Goal: Task Accomplishment & Management: Manage account settings

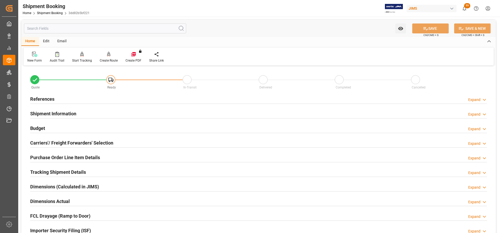
scroll to position [52, 0]
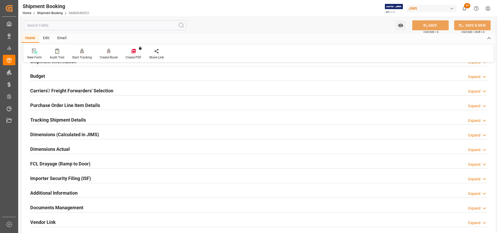
click at [48, 120] on h2 "Tracking Shipment Details" at bounding box center [58, 119] width 56 height 7
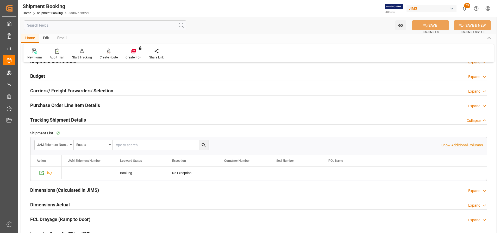
click at [38, 73] on h2 "Budget" at bounding box center [37, 75] width 15 height 7
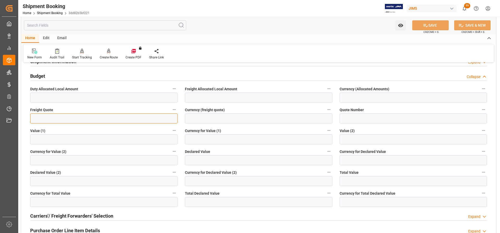
click at [34, 121] on input "text" at bounding box center [103, 118] width 147 height 10
type input "2800"
click at [201, 121] on input at bounding box center [258, 118] width 147 height 10
type input "CAD"
click at [437, 25] on button "SAVE" at bounding box center [431, 25] width 36 height 10
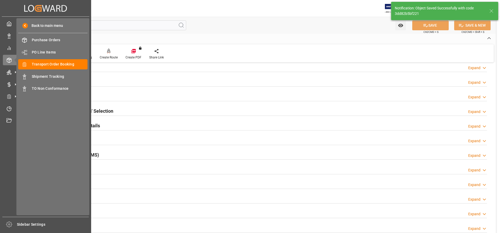
scroll to position [0, 0]
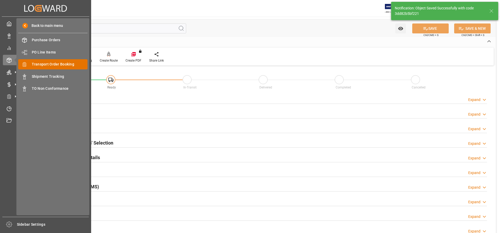
click at [56, 63] on span "Transport Order Booking" at bounding box center [60, 63] width 56 height 5
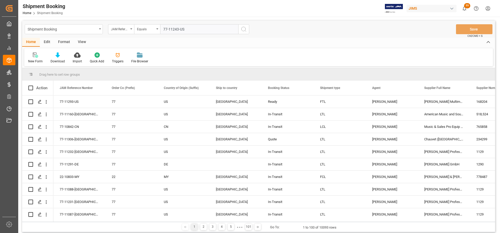
type input "77-11243-US"
click at [247, 28] on icon "search button" at bounding box center [244, 29] width 6 height 6
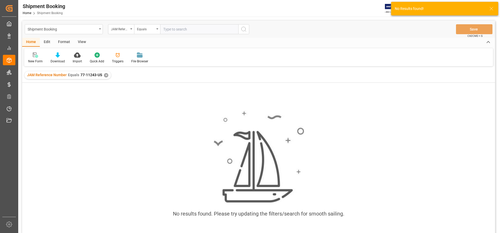
click at [106, 75] on div "✕" at bounding box center [106, 75] width 4 height 4
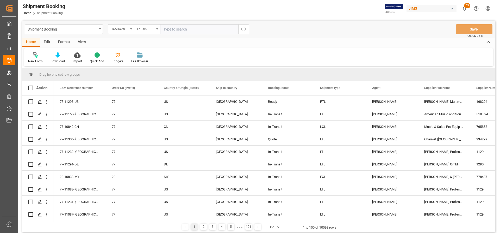
paste input "77-11243-US"
click at [165, 28] on input "77-11243-US" at bounding box center [199, 29] width 78 height 10
click at [164, 29] on input "77-11243-US" at bounding box center [199, 29] width 78 height 10
type input "77-11243-US"
click at [245, 31] on icon "search button" at bounding box center [244, 29] width 6 height 6
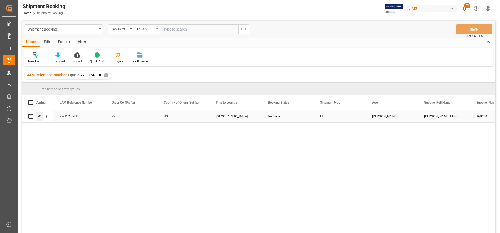
click at [40, 118] on icon "Press SPACE to select this row." at bounding box center [40, 116] width 4 height 4
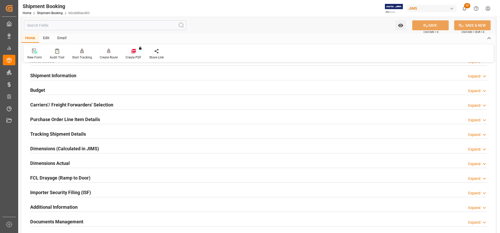
scroll to position [26, 0]
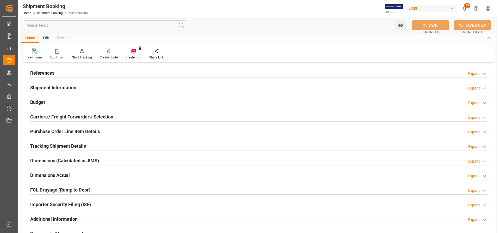
click at [39, 103] on h2 "Budget" at bounding box center [37, 102] width 15 height 7
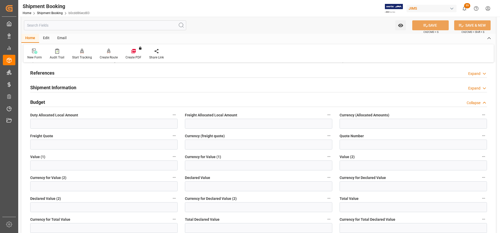
scroll to position [52, 0]
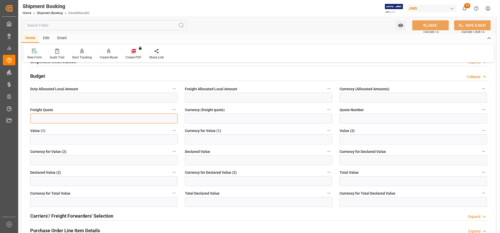
click at [39, 116] on input "text" at bounding box center [103, 118] width 147 height 10
type input "2800"
click at [219, 118] on input at bounding box center [258, 118] width 147 height 10
type input "CAD"
click at [449, 24] on button "SAVE" at bounding box center [431, 25] width 36 height 10
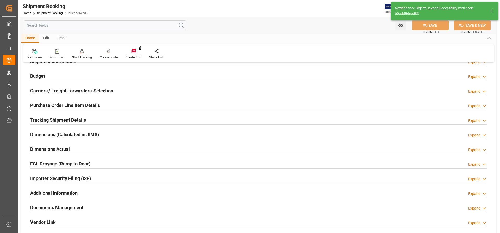
click at [39, 76] on h2 "Budget" at bounding box center [37, 75] width 15 height 7
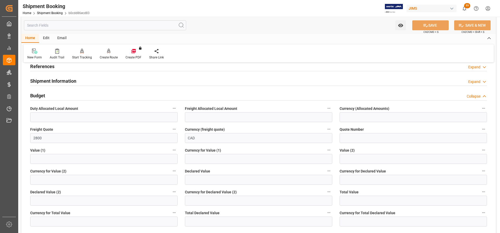
scroll to position [0, 0]
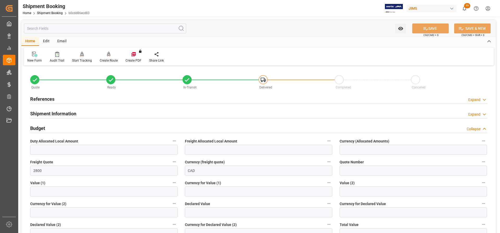
click at [41, 99] on h2 "References" at bounding box center [42, 98] width 24 height 7
